Goal: Task Accomplishment & Management: Complete application form

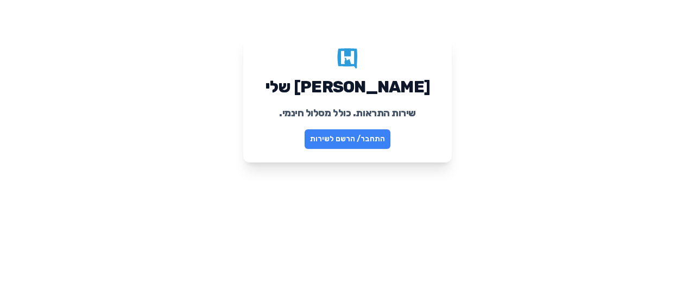
click at [331, 141] on link "התחבר/ הרשם לשירות" at bounding box center [348, 139] width 86 height 20
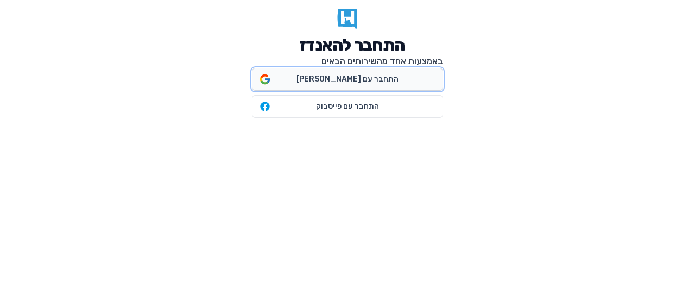
click at [330, 78] on span "התחבר עם גוגל" at bounding box center [347, 79] width 102 height 11
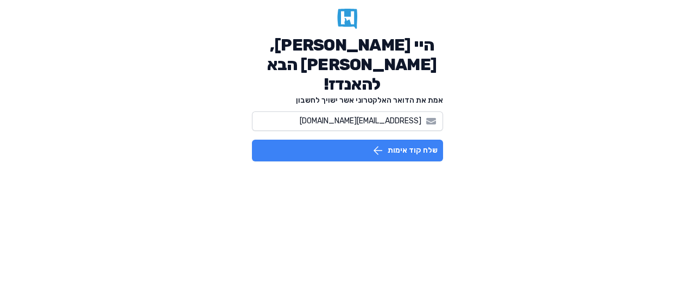
click at [364, 140] on button "שלח קוד אימות" at bounding box center [347, 151] width 191 height 22
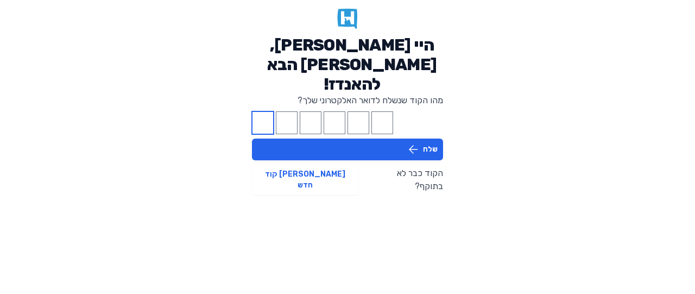
click at [260, 111] on input "Please enter OTP character 1" at bounding box center [263, 122] width 22 height 23
type input "3"
type input "0"
type input "1"
type input "6"
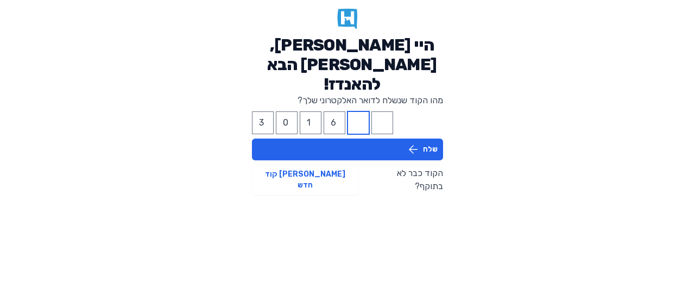
type input "5"
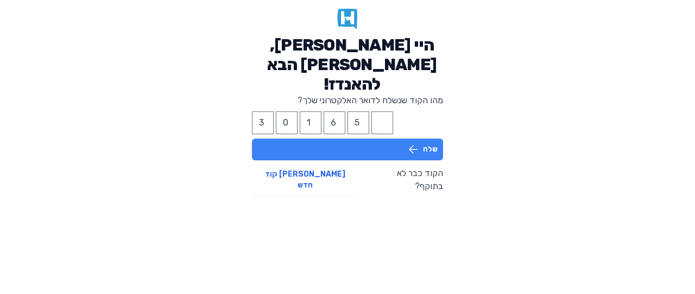
click at [284, 138] on button "שלח" at bounding box center [347, 149] width 191 height 22
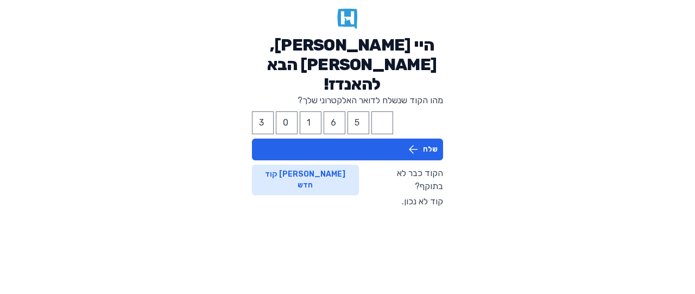
click at [321, 165] on button "צור קוד חדש" at bounding box center [305, 180] width 107 height 30
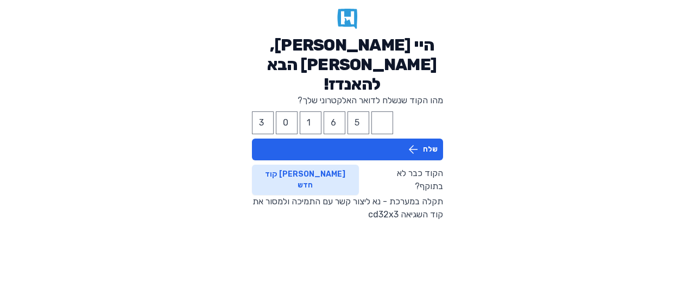
click at [321, 165] on button "צור קוד חדש" at bounding box center [305, 180] width 107 height 30
click at [341, 165] on button "צור קוד חדש" at bounding box center [305, 180] width 107 height 30
click at [344, 165] on button "צור קוד חדש" at bounding box center [305, 180] width 107 height 30
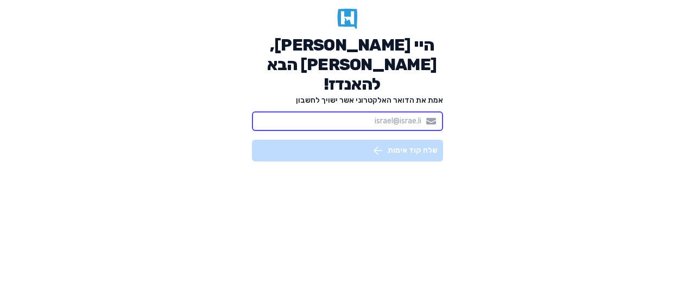
click at [339, 111] on input "אמת את הדואר האלקטרוני אשר ישויך לחשבון" at bounding box center [347, 121] width 191 height 20
